Goal: Obtain resource: Obtain resource

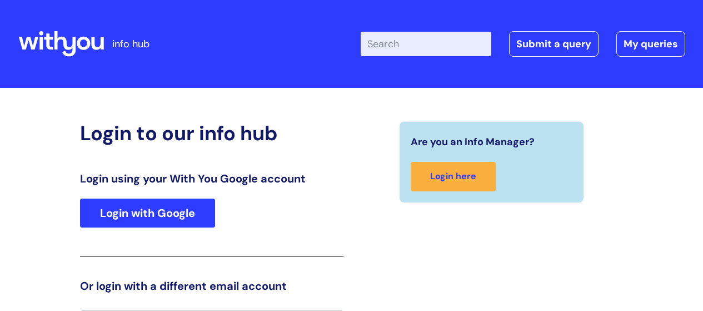
scroll to position [24, 0]
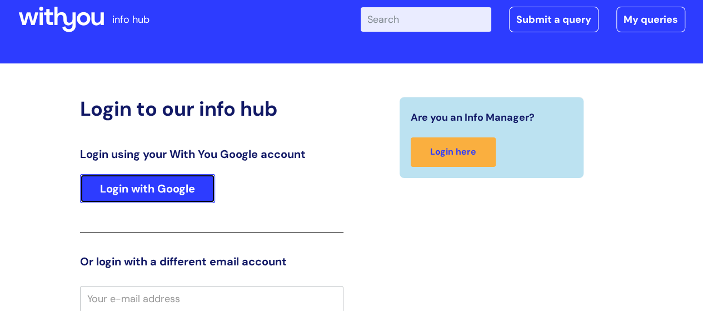
click at [136, 179] on link "Login with Google" at bounding box center [147, 188] width 135 height 29
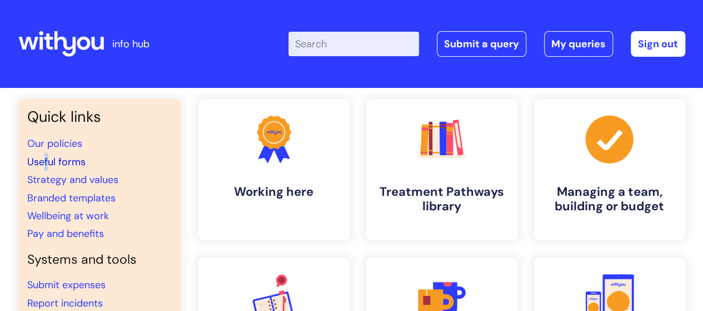
drag, startPoint x: 46, startPoint y: 154, endPoint x: 44, endPoint y: 160, distance: 6.3
click at [44, 159] on li "Useful forms" at bounding box center [99, 162] width 144 height 18
click at [44, 160] on link "Useful forms" at bounding box center [56, 161] width 58 height 13
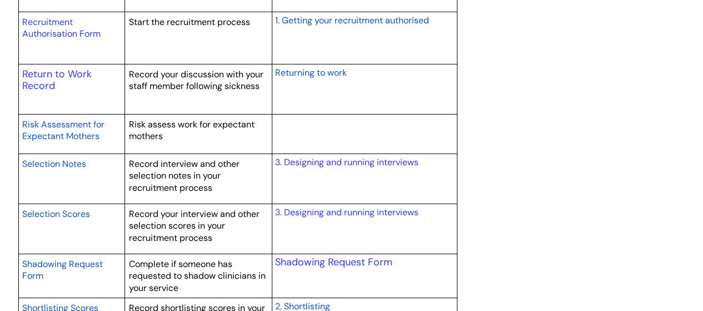
scroll to position [1746, 0]
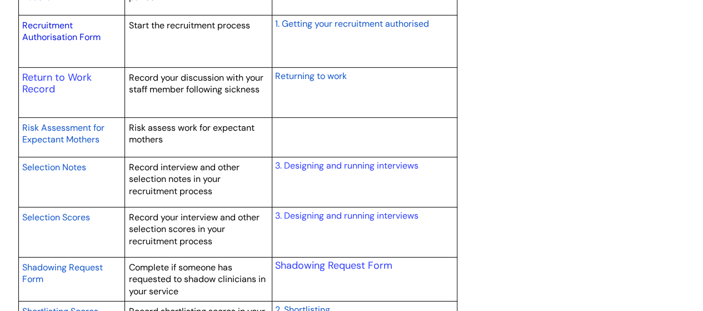
click at [48, 29] on link "Recruitment Authorisation Form" at bounding box center [61, 31] width 78 height 24
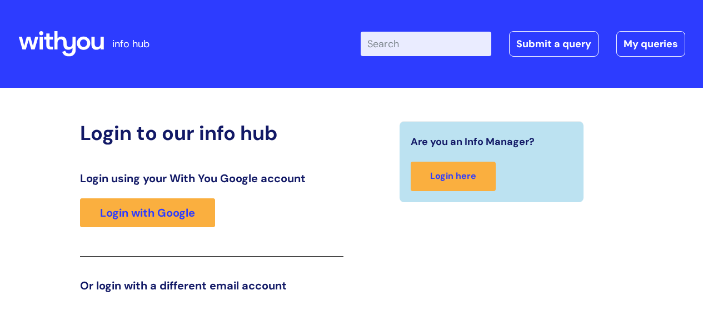
scroll to position [25, 0]
